Goal: Find specific page/section: Find specific page/section

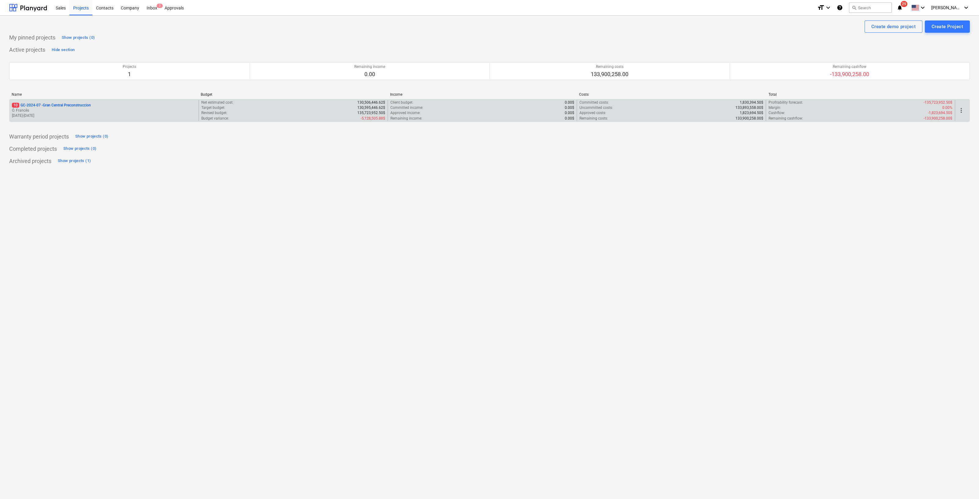
click at [73, 107] on p "10 GC-2024-07 - Gran Central Preconstruccion" at bounding box center [51, 105] width 79 height 5
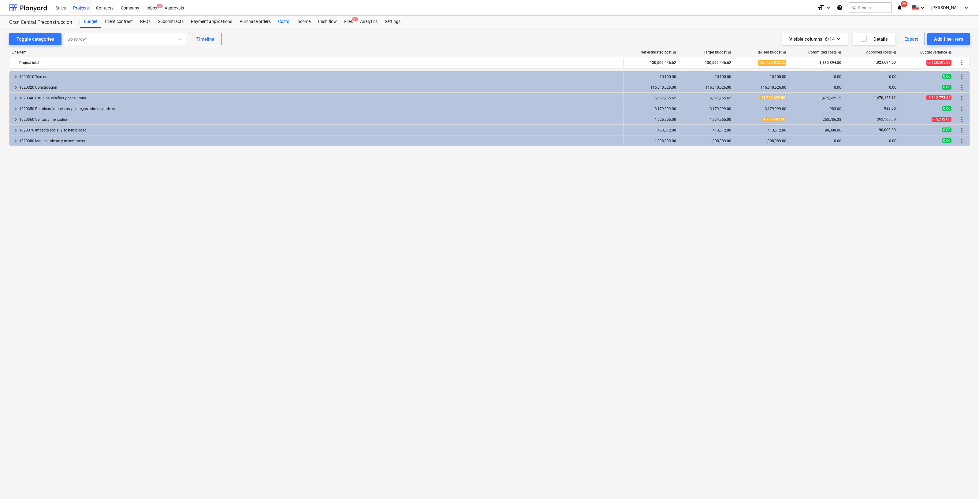
click at [290, 19] on div "Costs" at bounding box center [284, 22] width 18 height 12
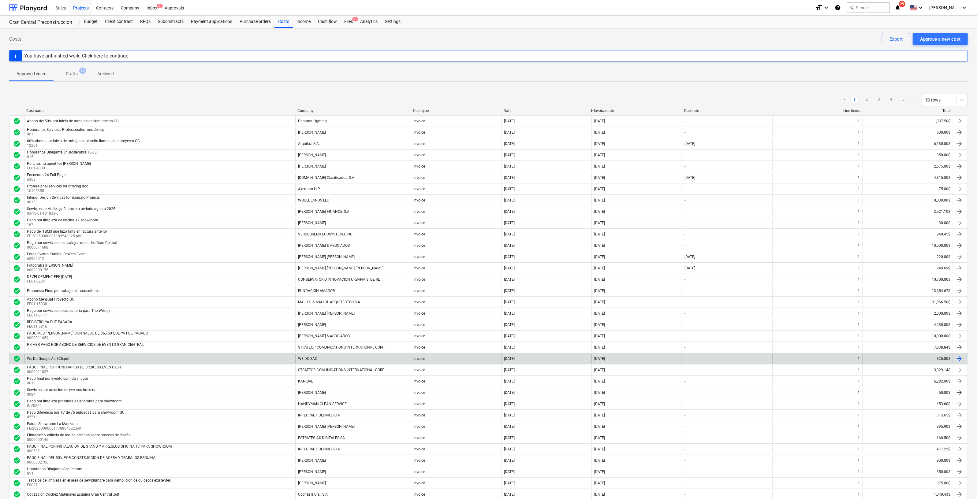
click at [59, 359] on div "We Do Google Ad 325.pdf" at bounding box center [48, 359] width 43 height 4
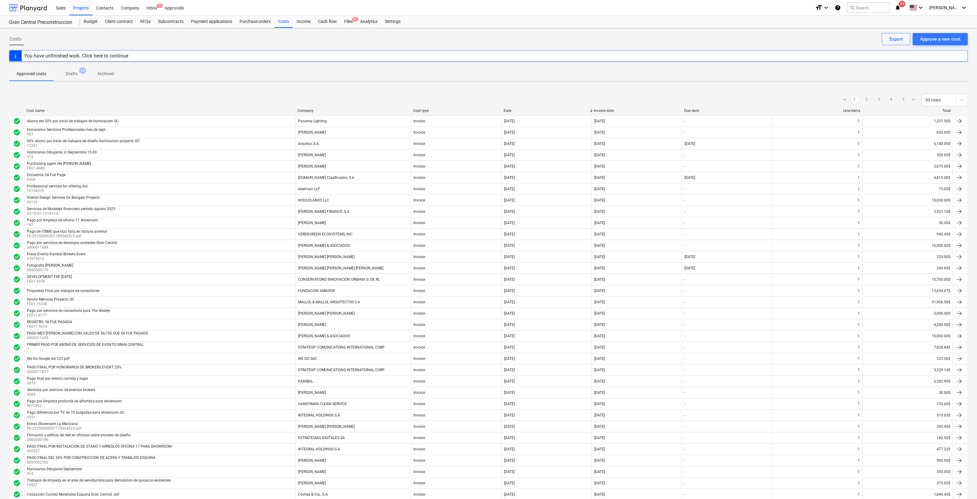
click at [35, 4] on div at bounding box center [28, 7] width 38 height 15
